Goal: Information Seeking & Learning: Understand process/instructions

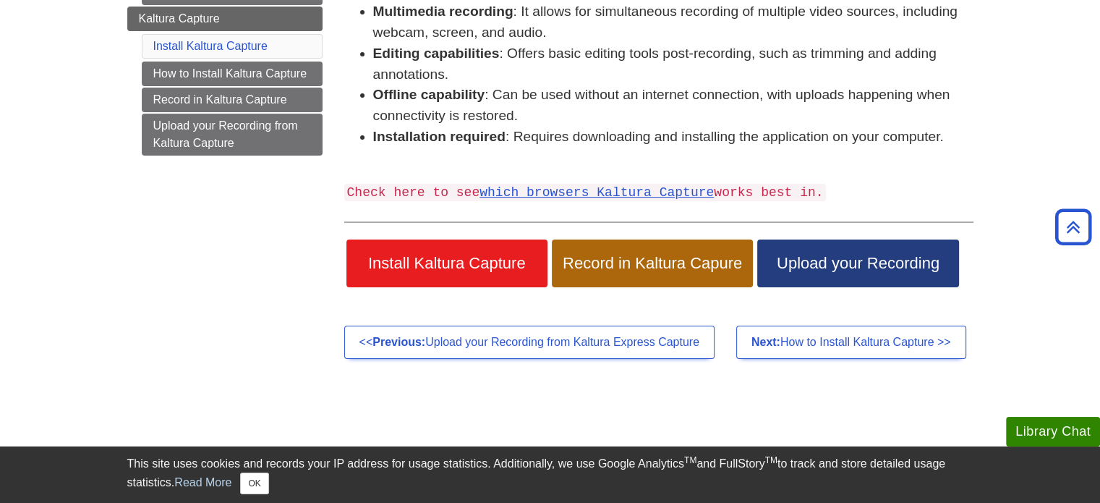
scroll to position [314, 0]
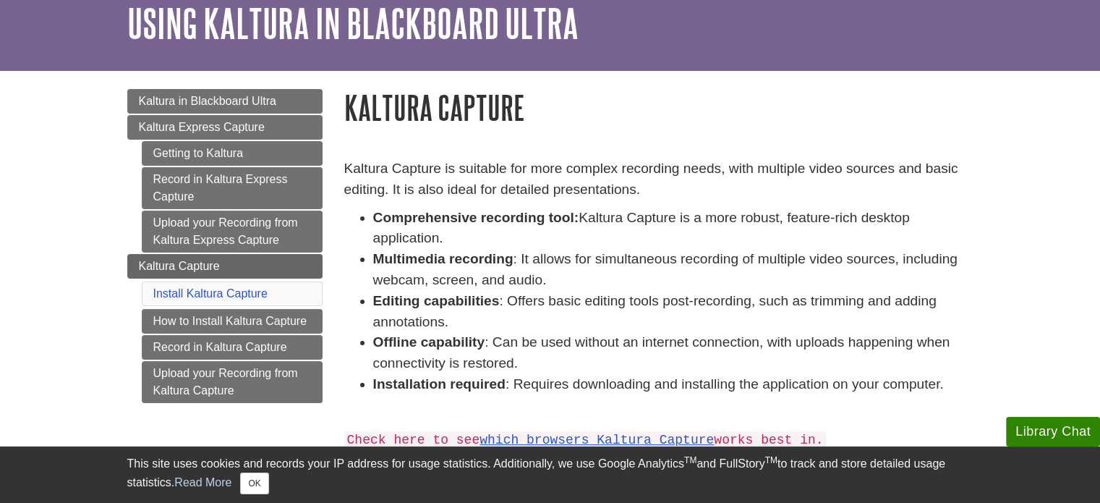
scroll to position [69, 0]
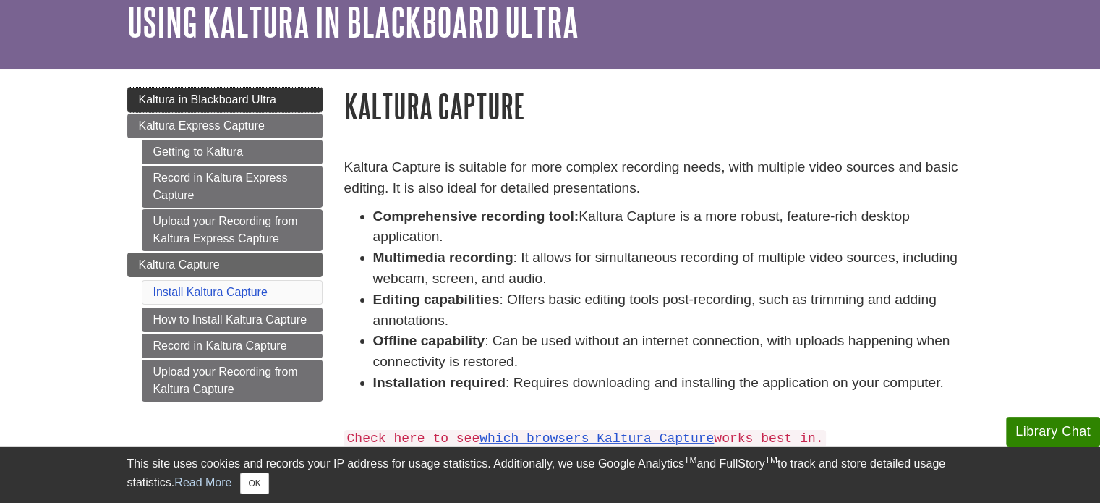
click at [260, 95] on span "Kaltura in Blackboard Ultra" at bounding box center [207, 99] width 137 height 12
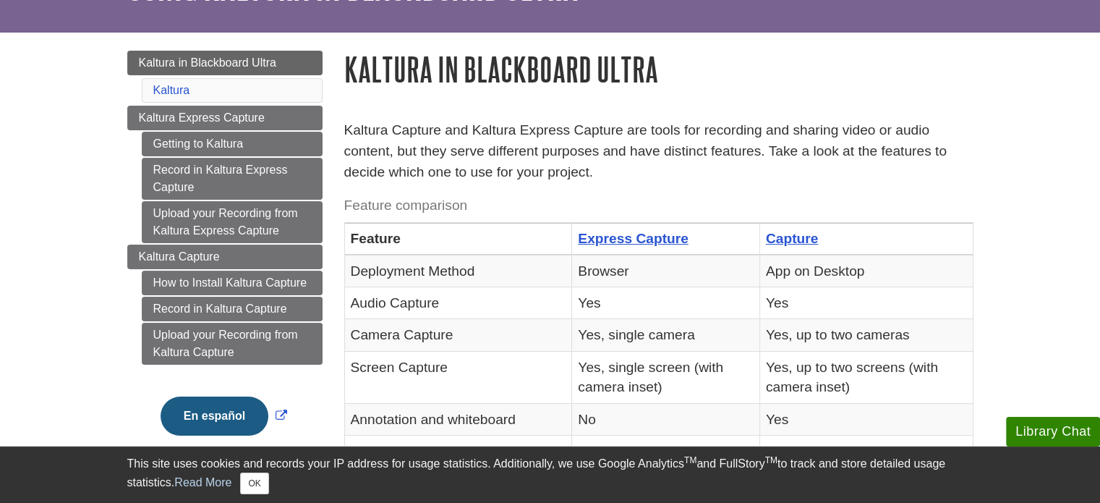
scroll to position [106, 0]
